Goal: Transaction & Acquisition: Purchase product/service

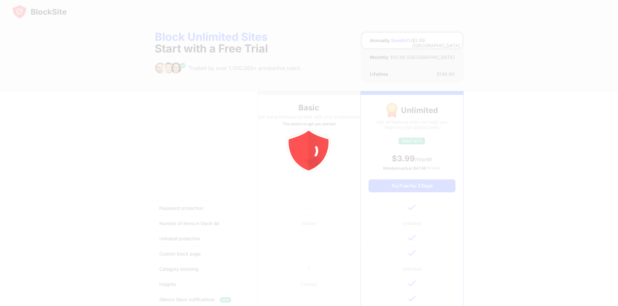
click at [312, 107] on div "Basic" at bounding box center [308, 108] width 103 height 10
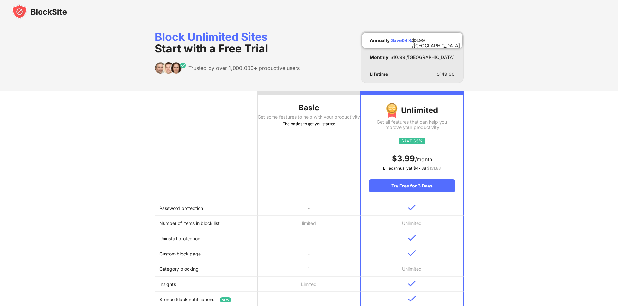
click at [312, 107] on div "Basic" at bounding box center [308, 108] width 103 height 10
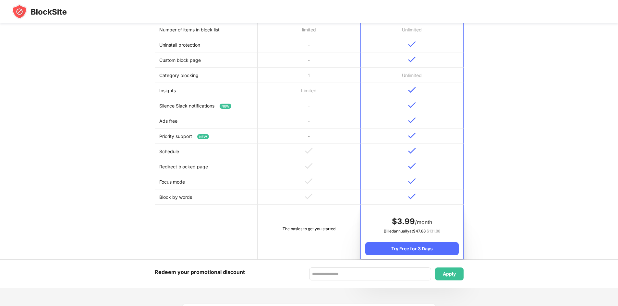
scroll to position [292, 0]
